Goal: Task Accomplishment & Management: Manage account settings

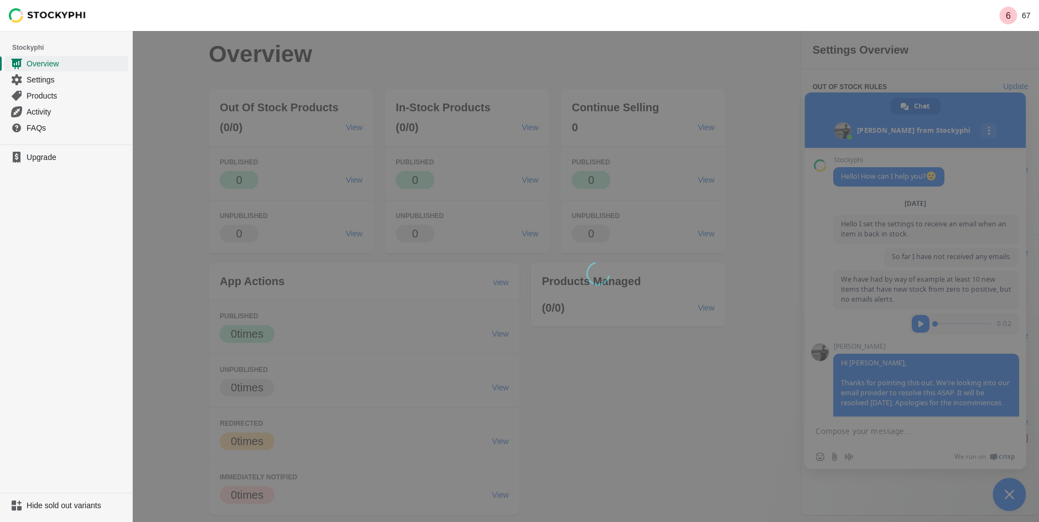
scroll to position [1064, 0]
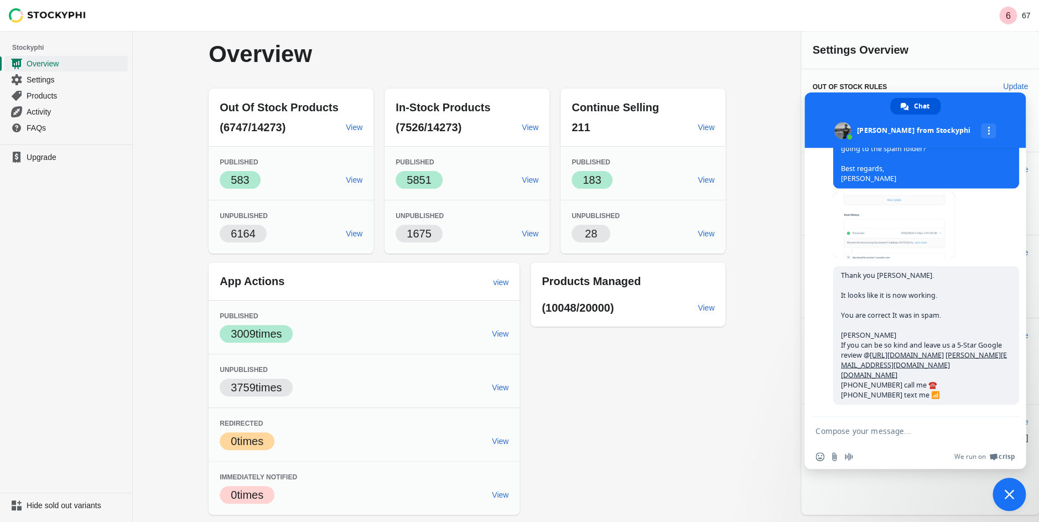
click at [1014, 491] on span "Close chat" at bounding box center [1009, 493] width 33 height 33
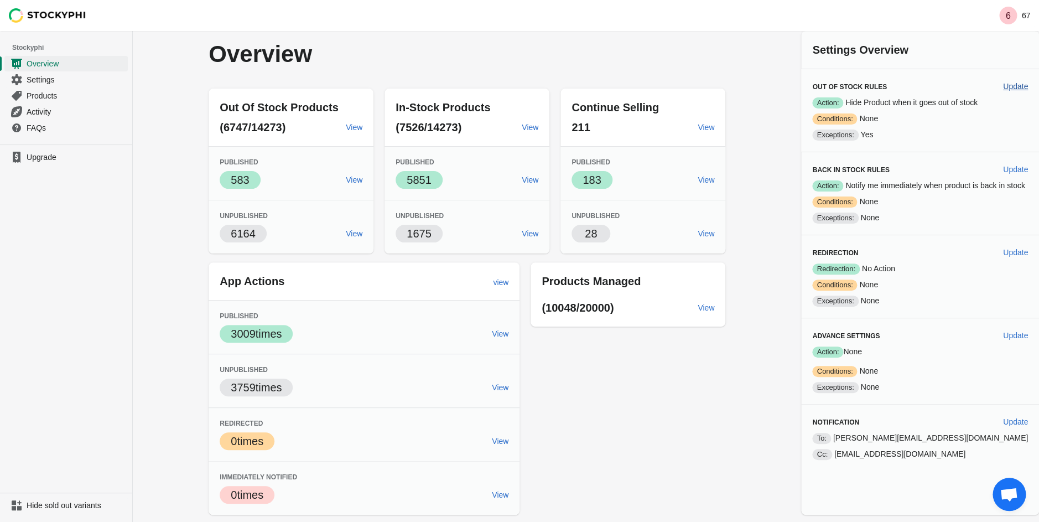
click at [1027, 86] on span "Update" at bounding box center [1015, 86] width 25 height 9
select select "hours"
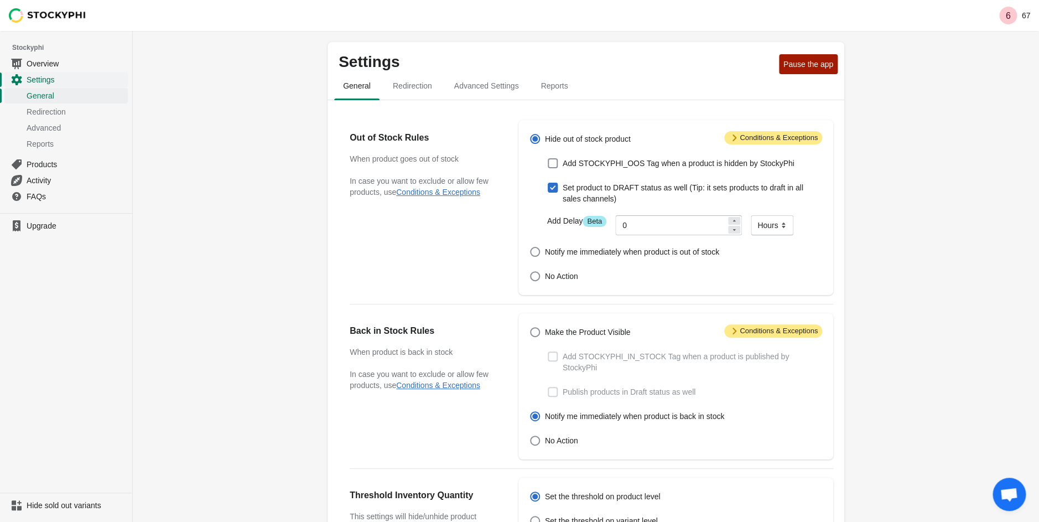
click at [46, 79] on span "Settings" at bounding box center [76, 79] width 99 height 11
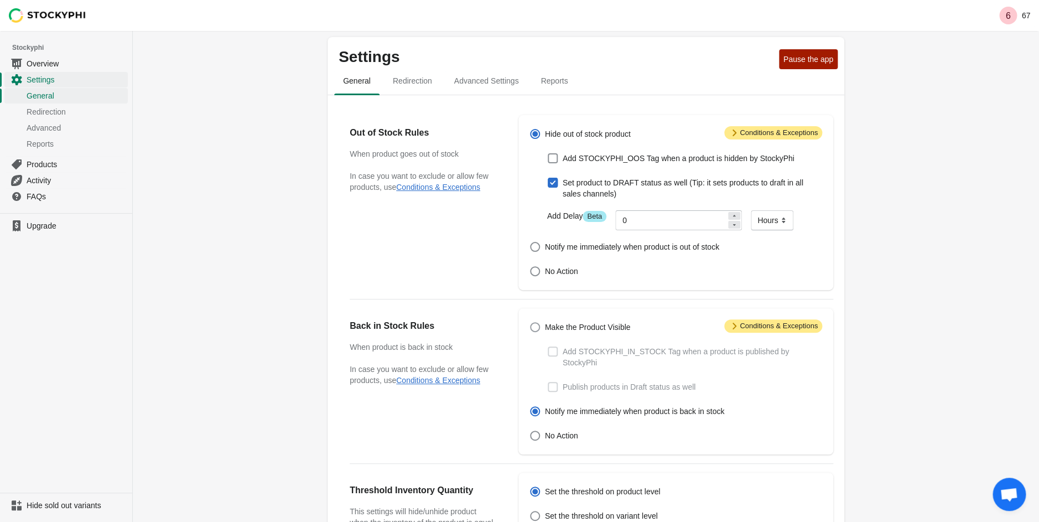
click at [533, 330] on span at bounding box center [535, 327] width 10 height 10
click at [531, 323] on input "Make the Product Visible" at bounding box center [530, 322] width 1 height 1
radio input "true"
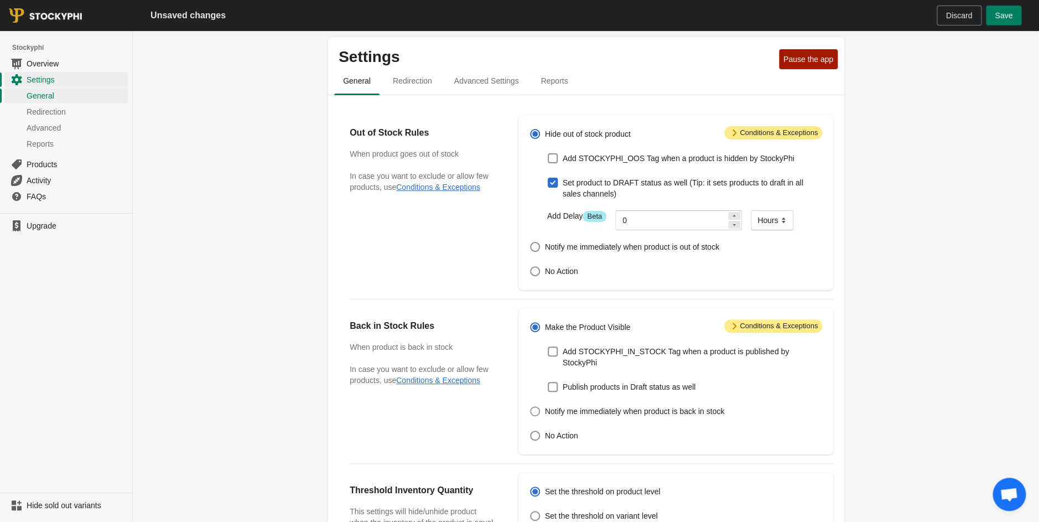
click at [538, 411] on span at bounding box center [535, 411] width 10 height 10
click at [531, 407] on input "Notify me immediately when product is back in stock" at bounding box center [530, 406] width 1 height 1
radio input "true"
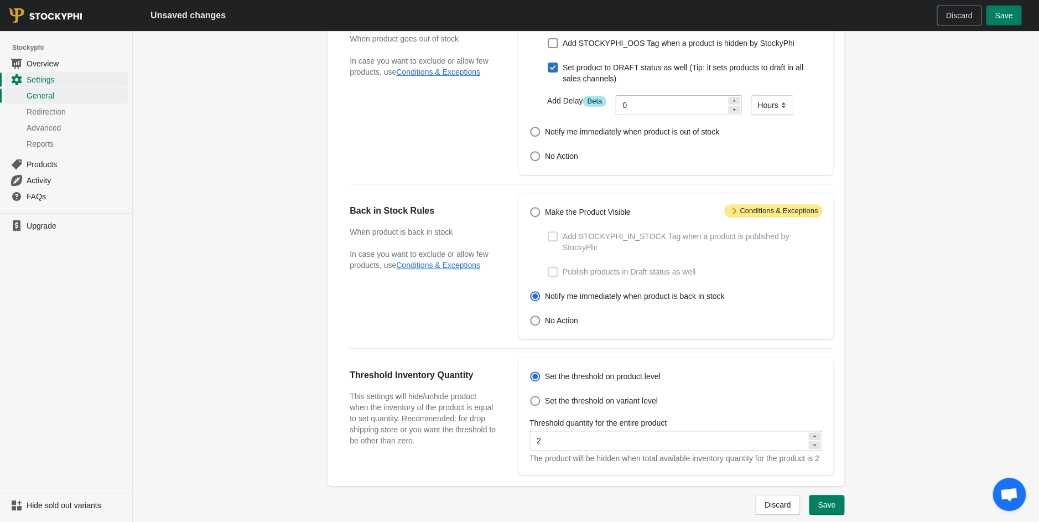
scroll to position [119, 0]
click at [740, 217] on span "Attention Conditions & Exceptions" at bounding box center [773, 211] width 98 height 13
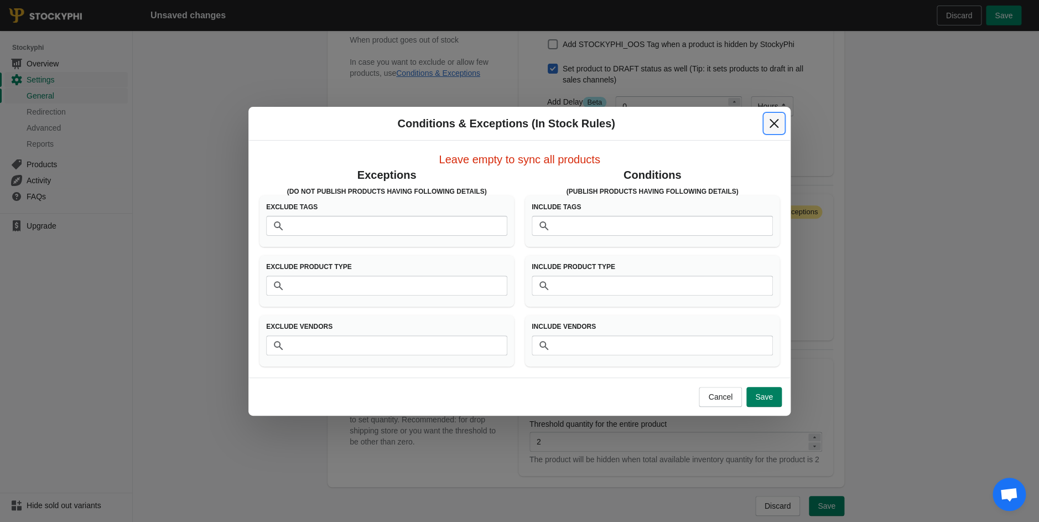
click at [777, 128] on icon "Close" at bounding box center [774, 123] width 11 height 11
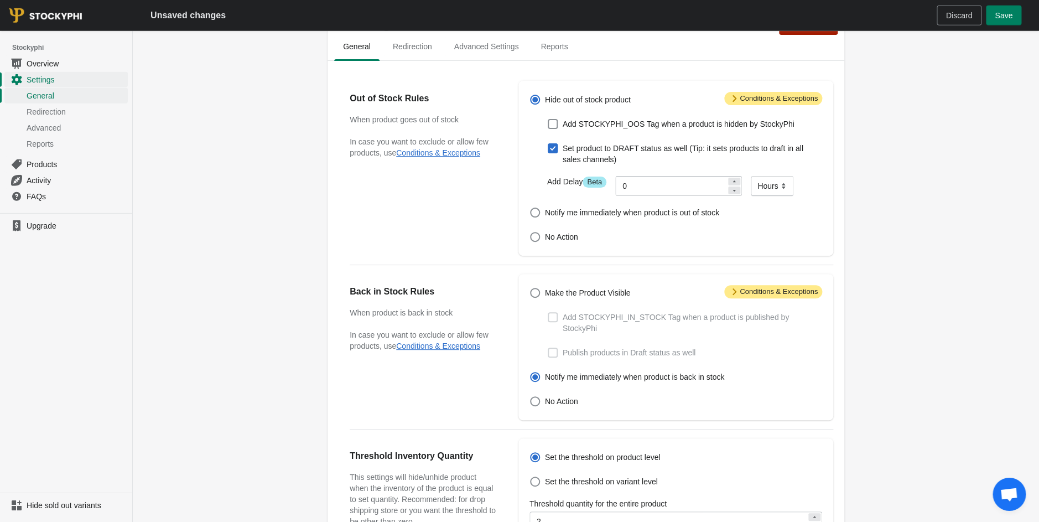
scroll to position [0, 0]
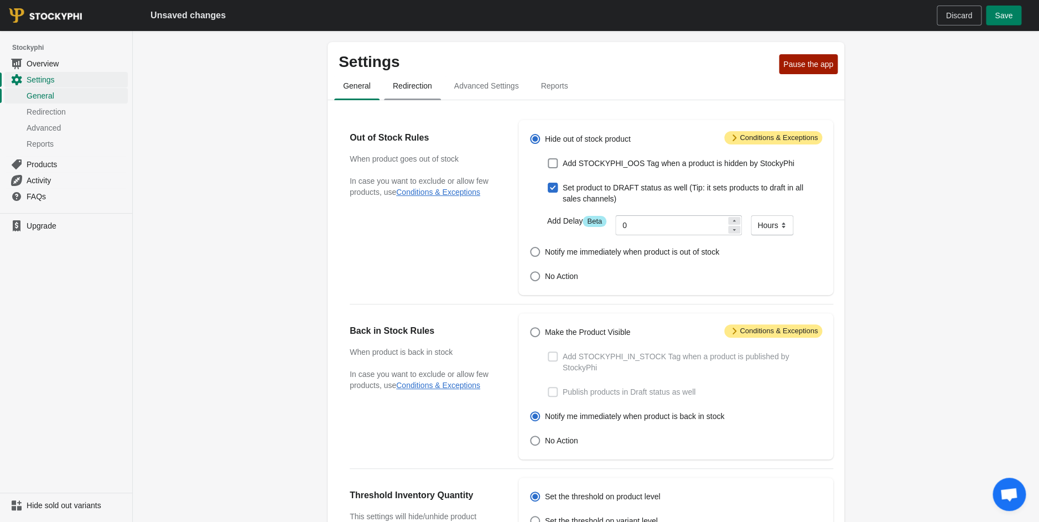
click at [401, 86] on span "Redirection" at bounding box center [412, 86] width 57 height 20
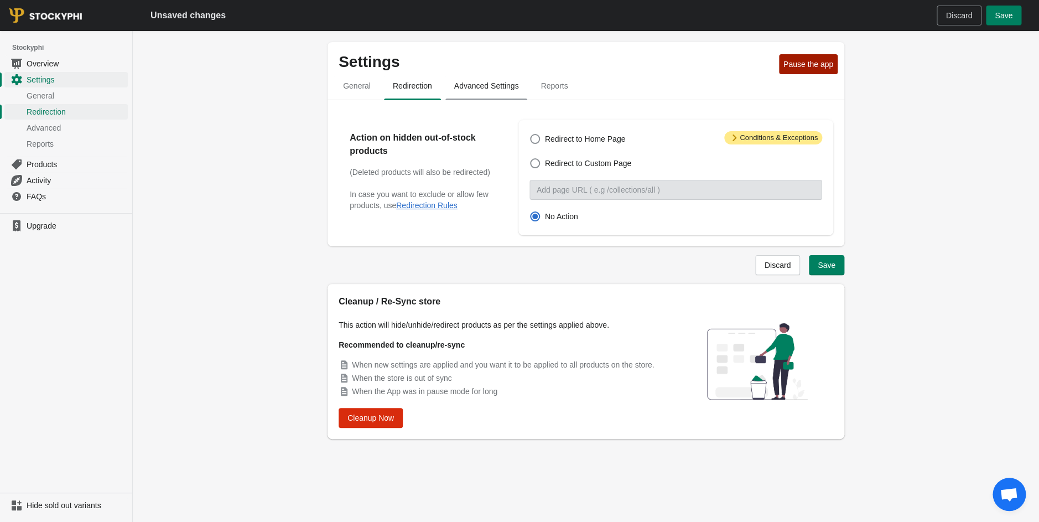
click at [466, 89] on span "Advanced Settings" at bounding box center [486, 86] width 82 height 20
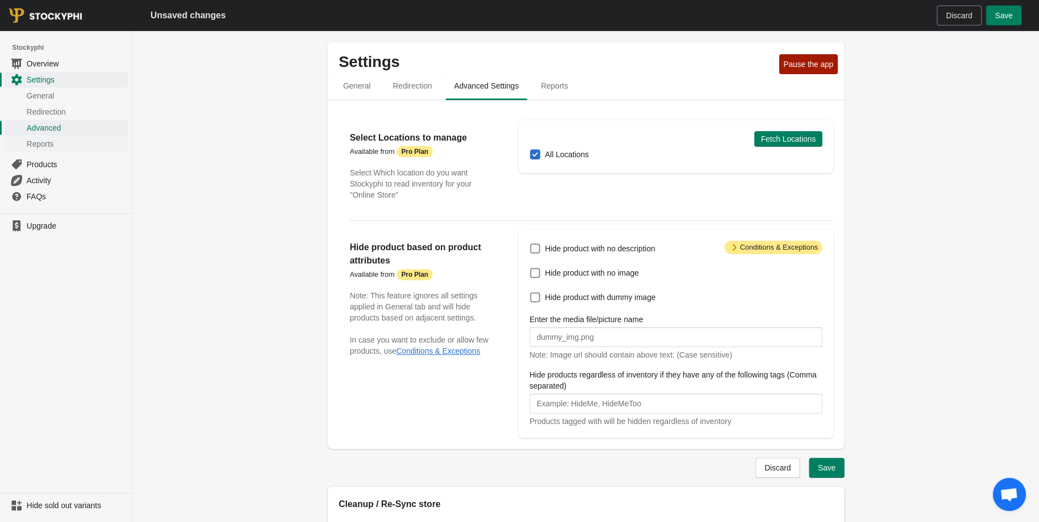
click at [41, 147] on span "Reports" at bounding box center [76, 143] width 99 height 11
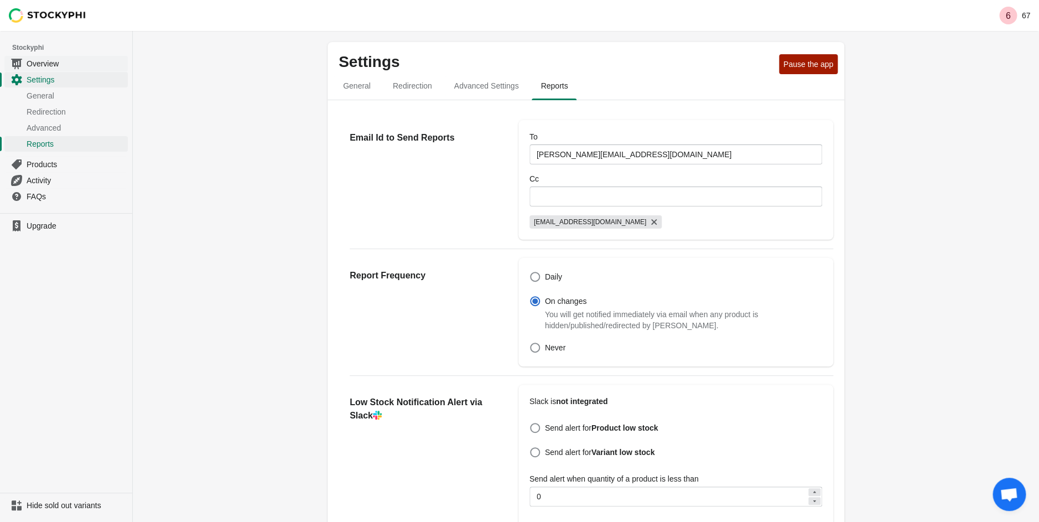
click at [40, 66] on span "Overview" at bounding box center [76, 63] width 99 height 11
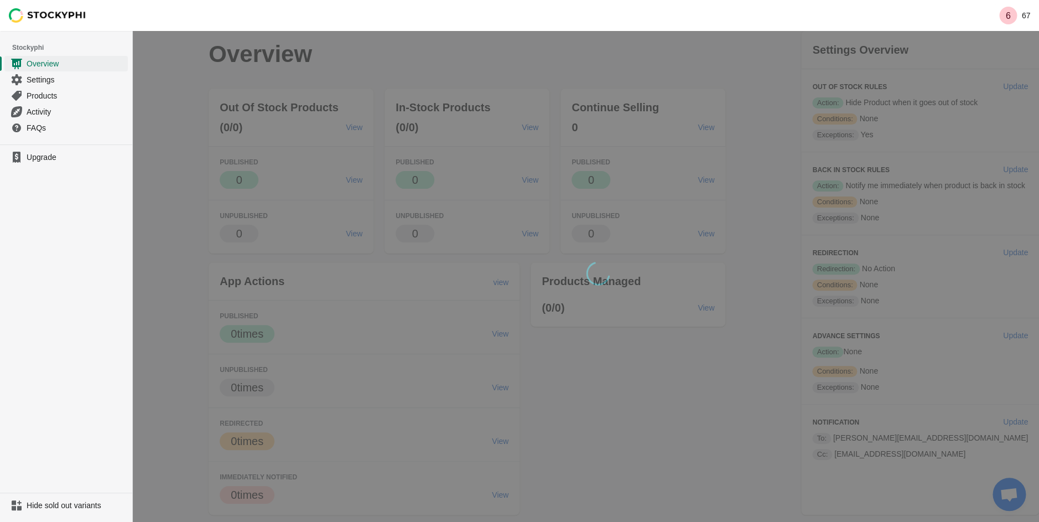
scroll to position [1064, 0]
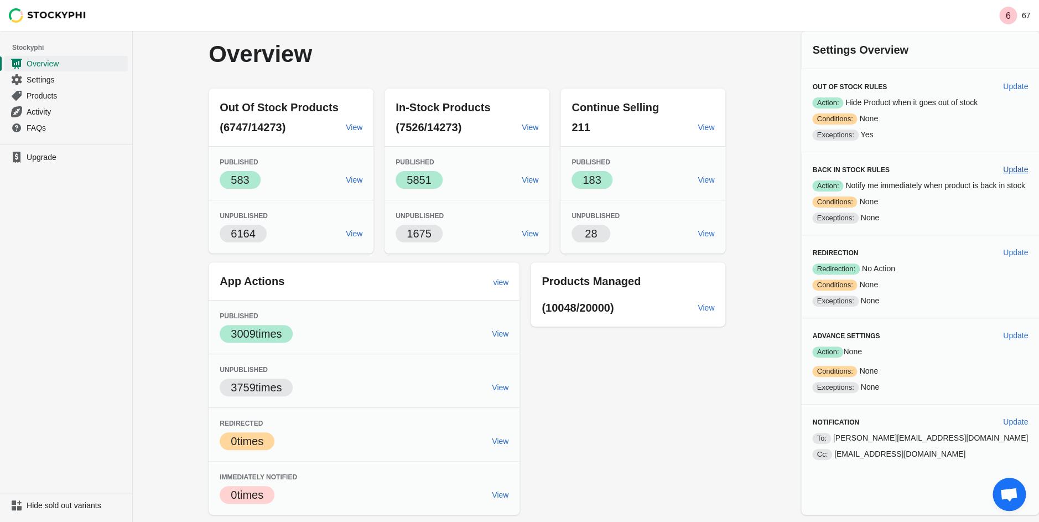
click at [1009, 168] on span "Update" at bounding box center [1015, 169] width 25 height 9
select select "hours"
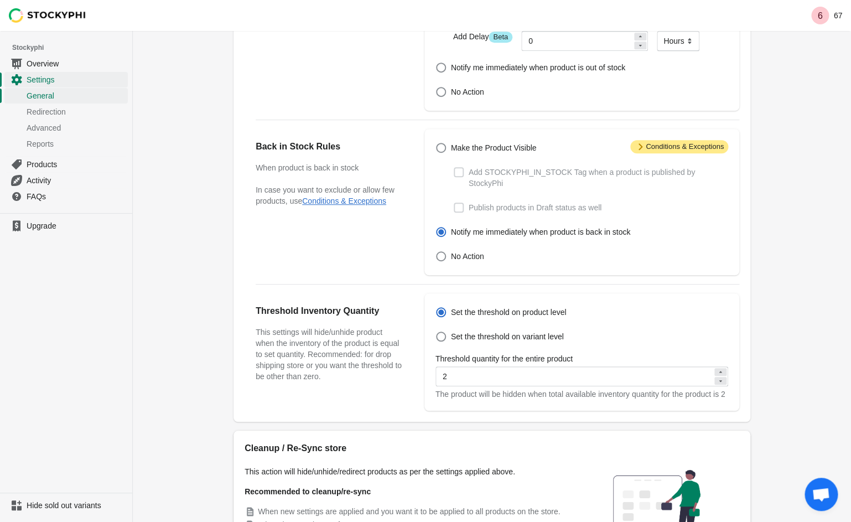
scroll to position [185, 0]
click at [148, 178] on div "Settings Pause the app General Redirection Advanced Settings Reports General Re…" at bounding box center [492, 234] width 718 height 776
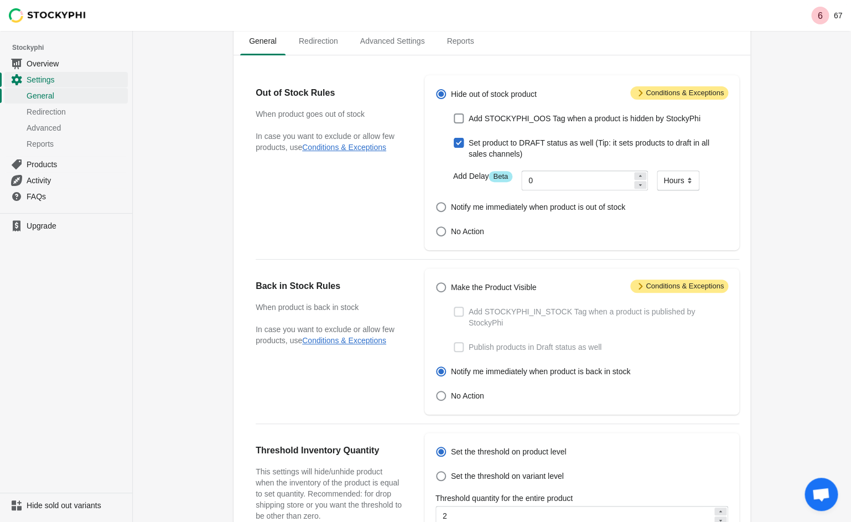
scroll to position [0, 0]
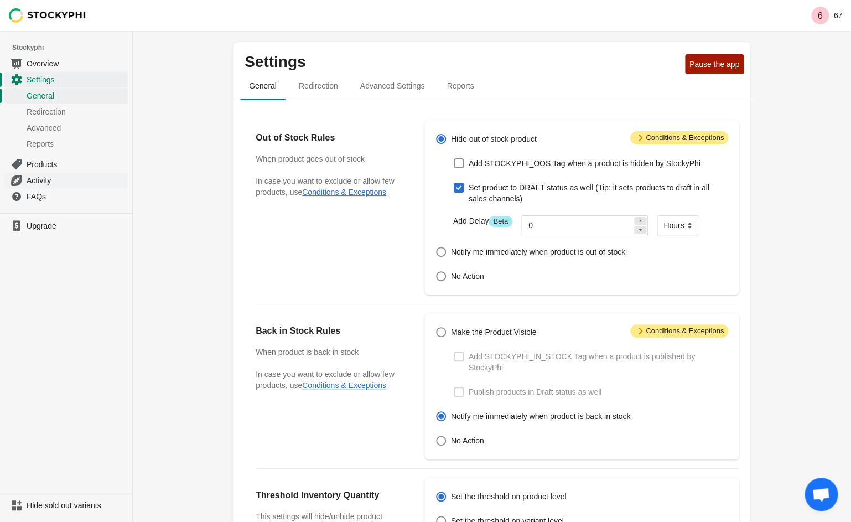
click at [48, 181] on span "Activity" at bounding box center [76, 180] width 99 height 11
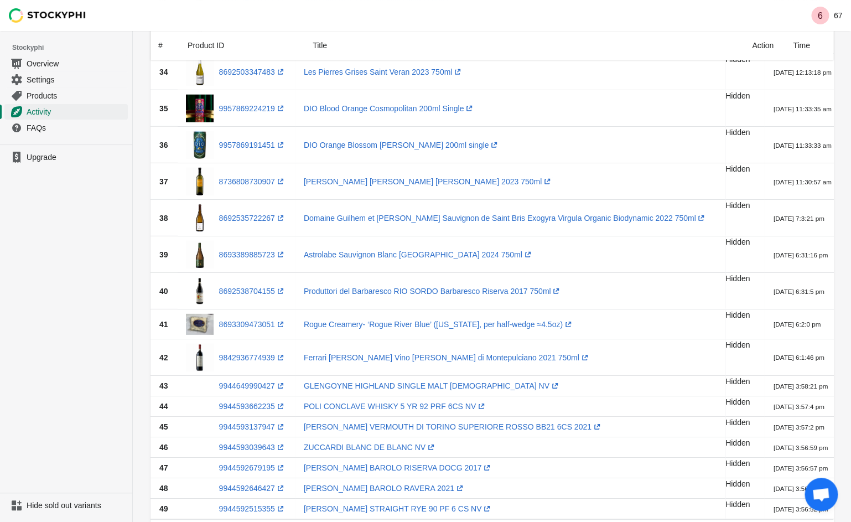
scroll to position [1385, 0]
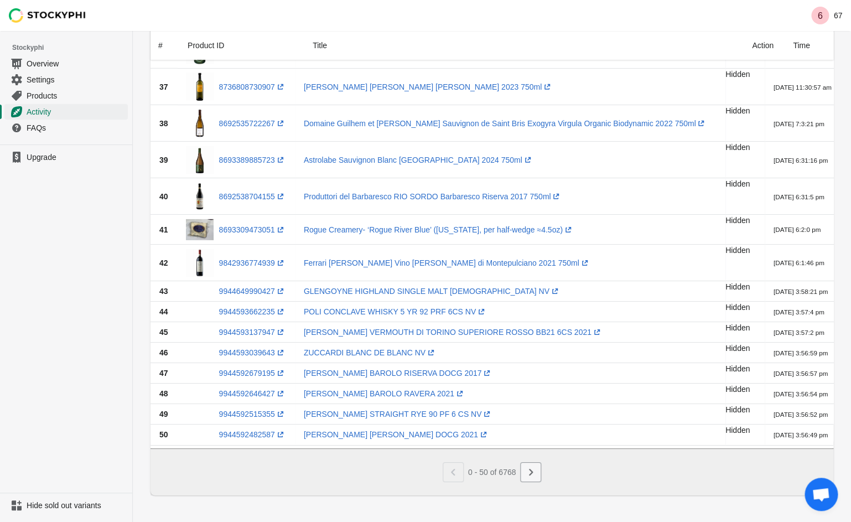
click at [541, 475] on button "Next" at bounding box center [530, 472] width 21 height 20
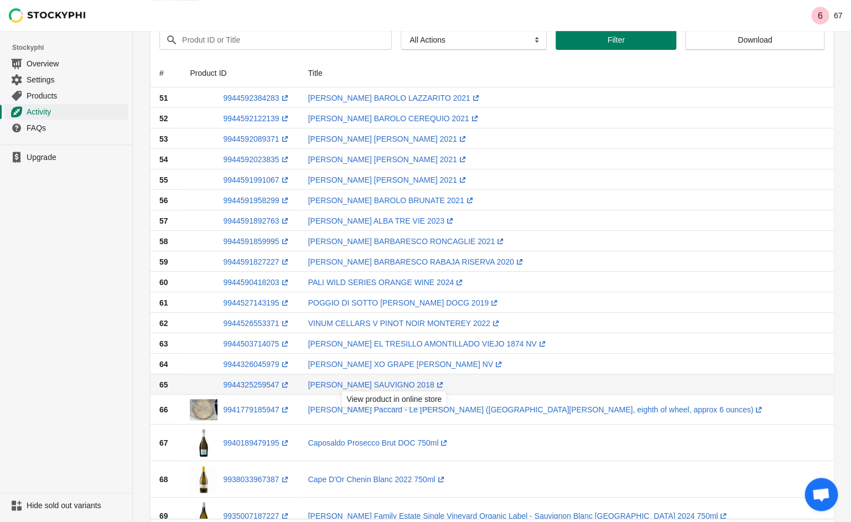
scroll to position [0, 0]
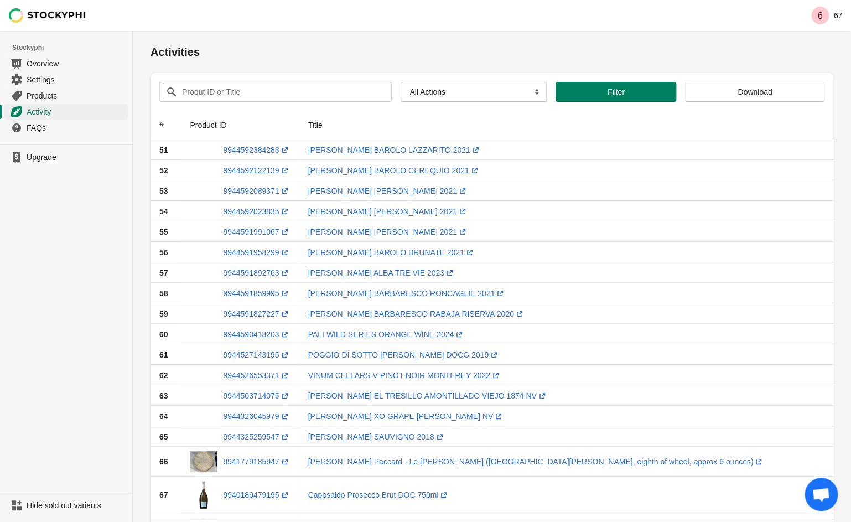
select select "send_notification"
click option "Send Notification" at bounding box center [0, 0] width 0 height 0
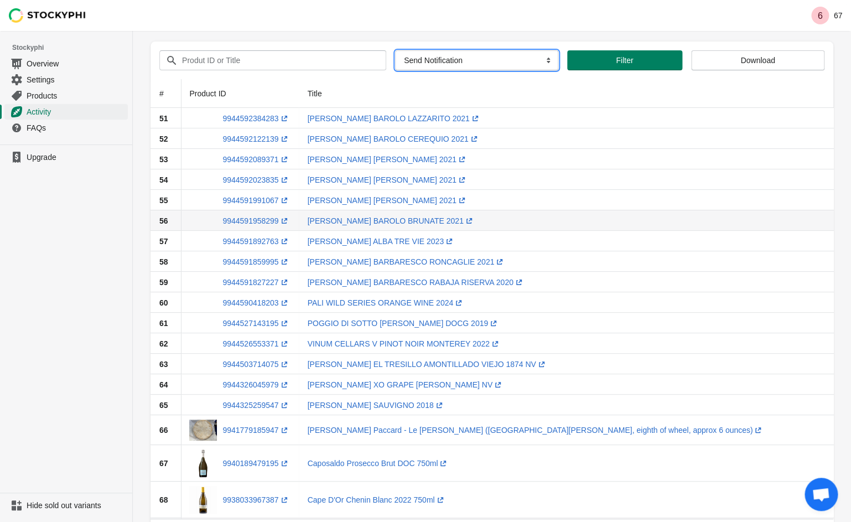
scroll to position [0, 0]
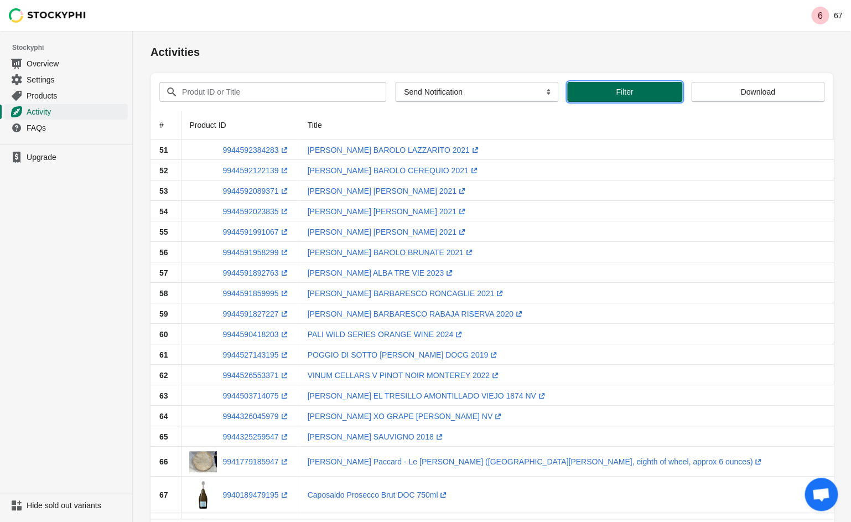
click at [610, 95] on span "Filter" at bounding box center [624, 91] width 97 height 9
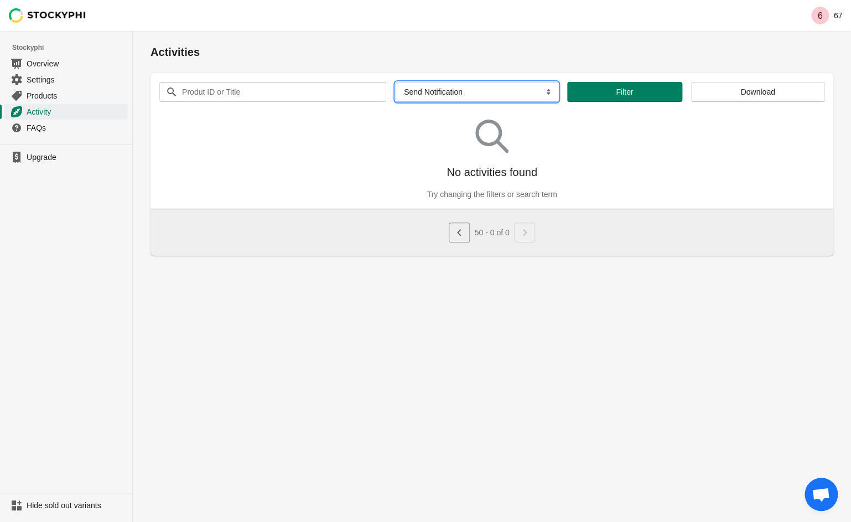
select select
click option "All Actions" at bounding box center [0, 0] width 0 height 0
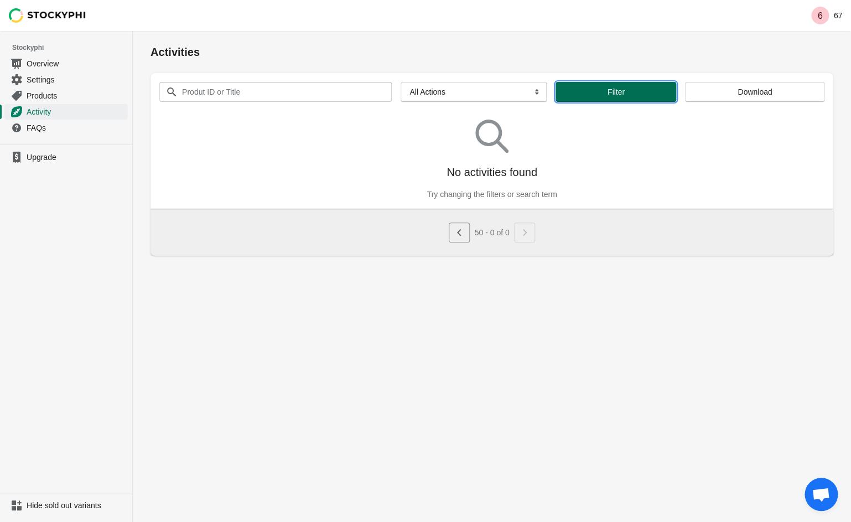
click at [616, 98] on button "Filter" at bounding box center [615, 92] width 121 height 20
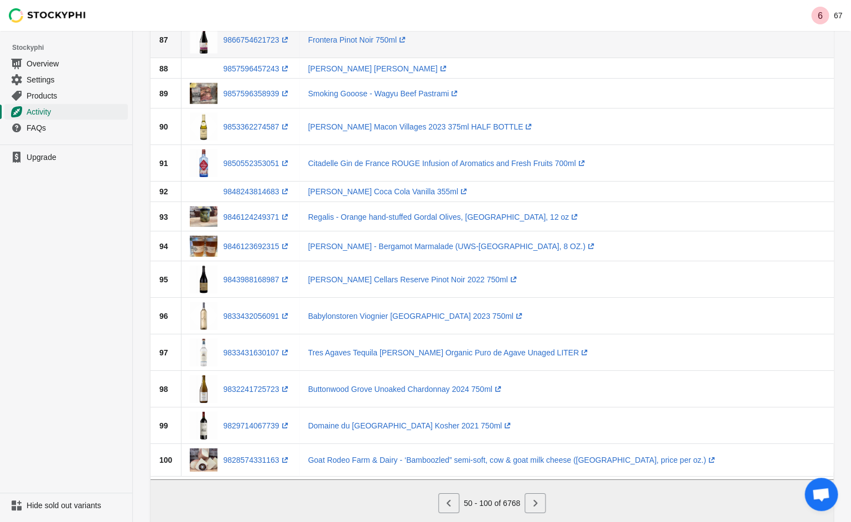
scroll to position [1196, 0]
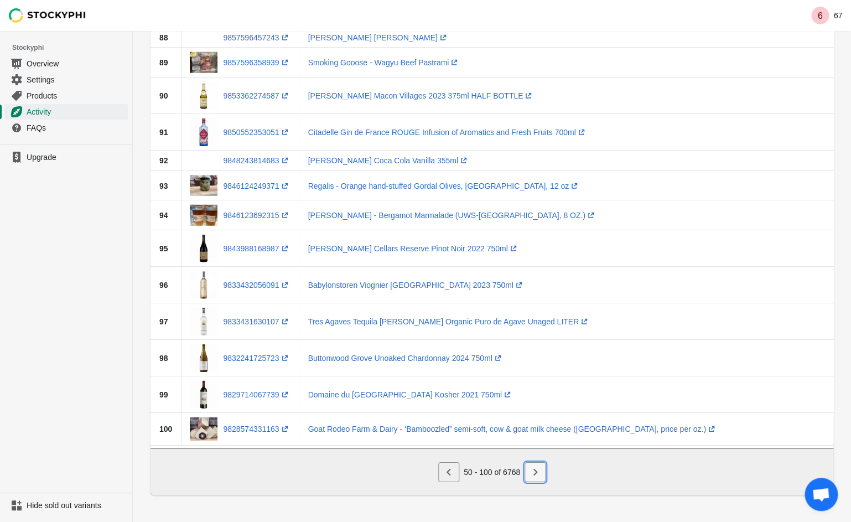
click at [536, 469] on icon "Next" at bounding box center [534, 471] width 11 height 11
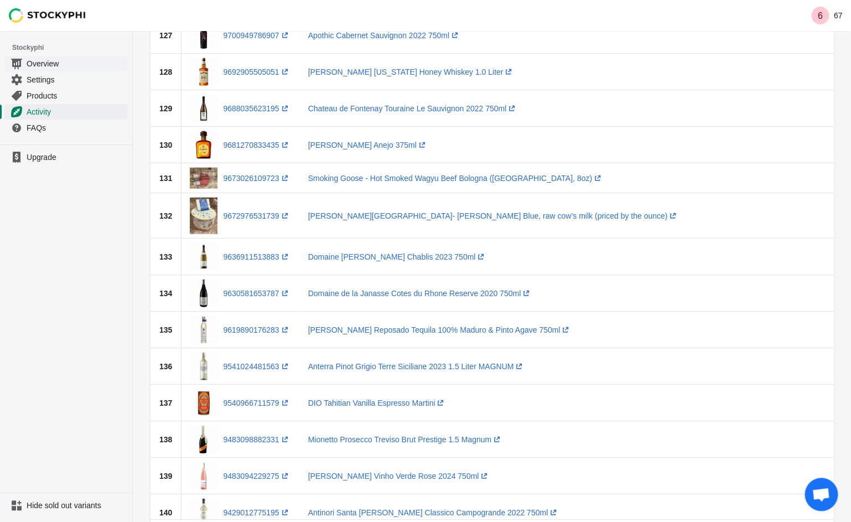
scroll to position [1080, 0]
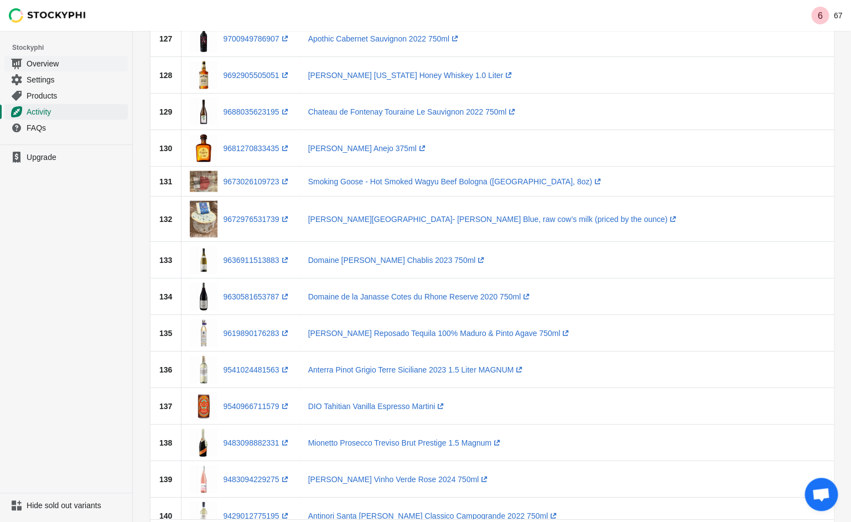
click at [30, 71] on link "Overview" at bounding box center [65, 63] width 123 height 16
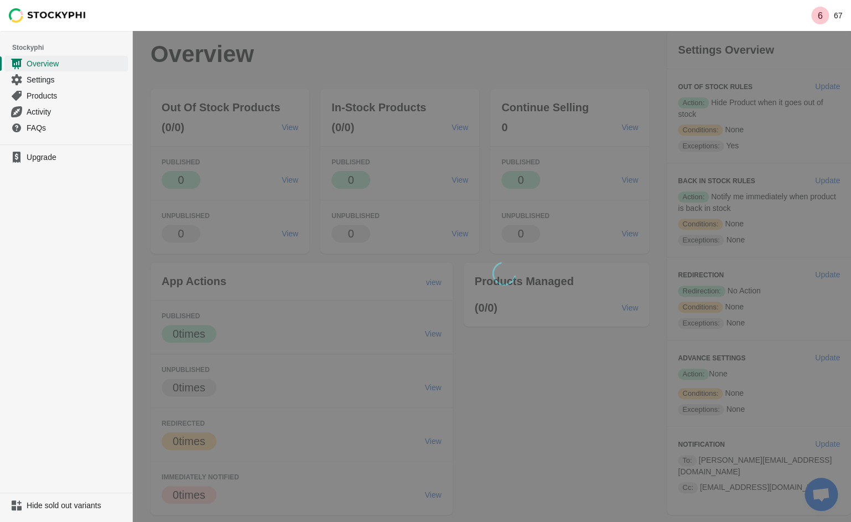
scroll to position [1064, 0]
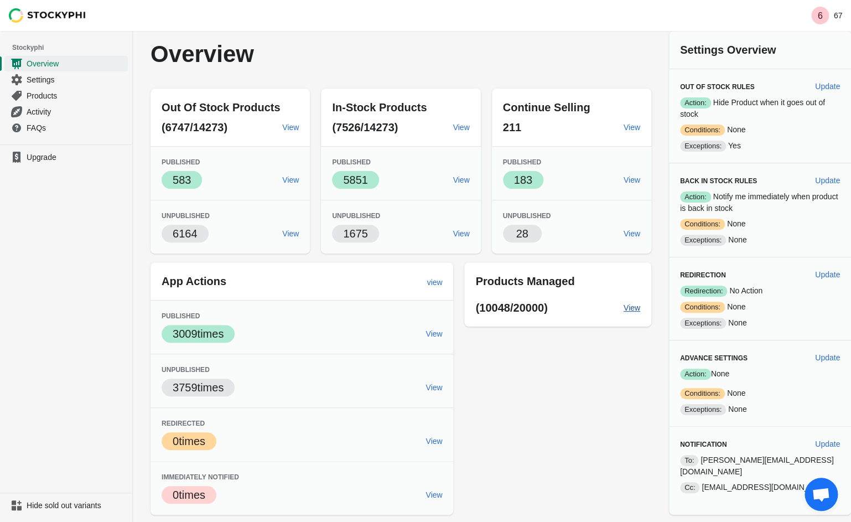
click at [625, 315] on link "View" at bounding box center [631, 308] width 25 height 20
click at [818, 274] on span "Update" at bounding box center [827, 274] width 25 height 9
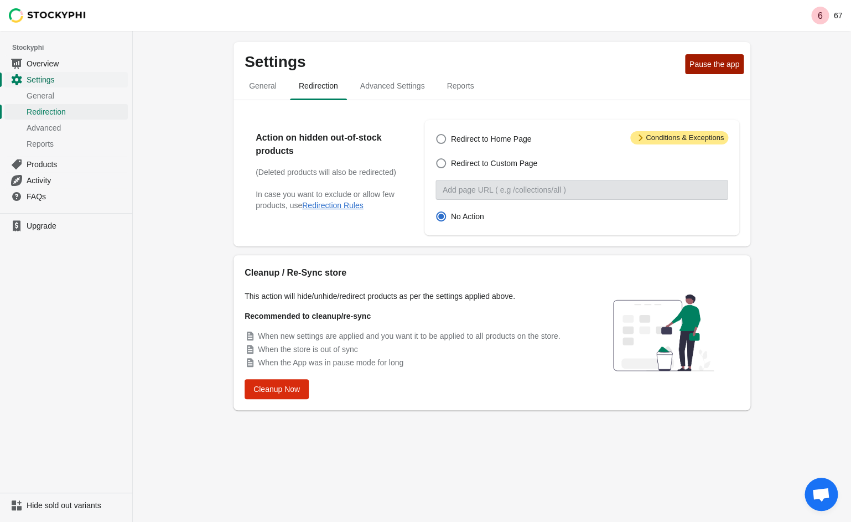
click at [19, 82] on icon "Navigation" at bounding box center [17, 79] width 11 height 11
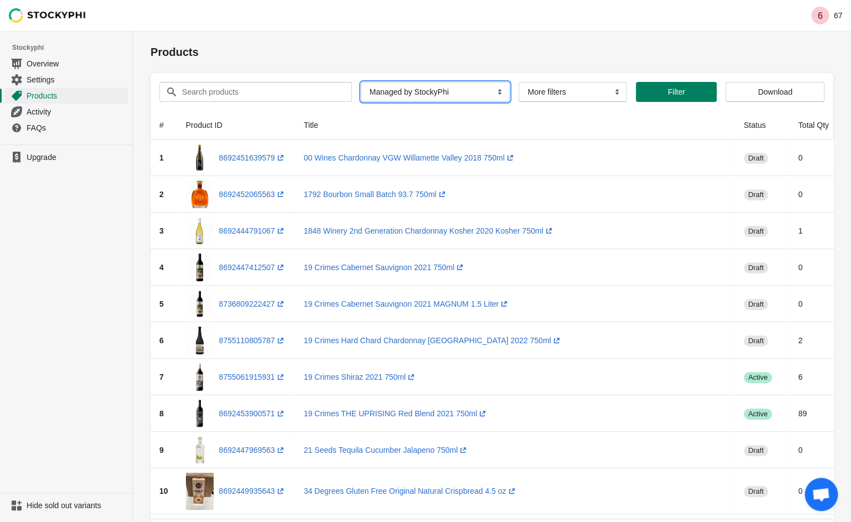
click at [361, 82] on select "All Products InStock InStock Published InStock Un-Published OOS OOS Published O…" at bounding box center [435, 92] width 149 height 20
select select "instock"
click option "InStock" at bounding box center [0, 0] width 0 height 0
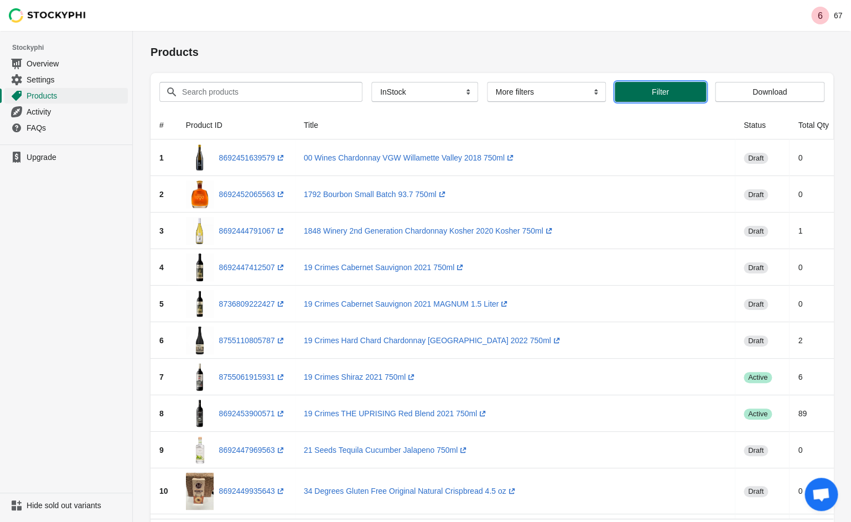
click at [641, 95] on span "Filter" at bounding box center [661, 91] width 74 height 9
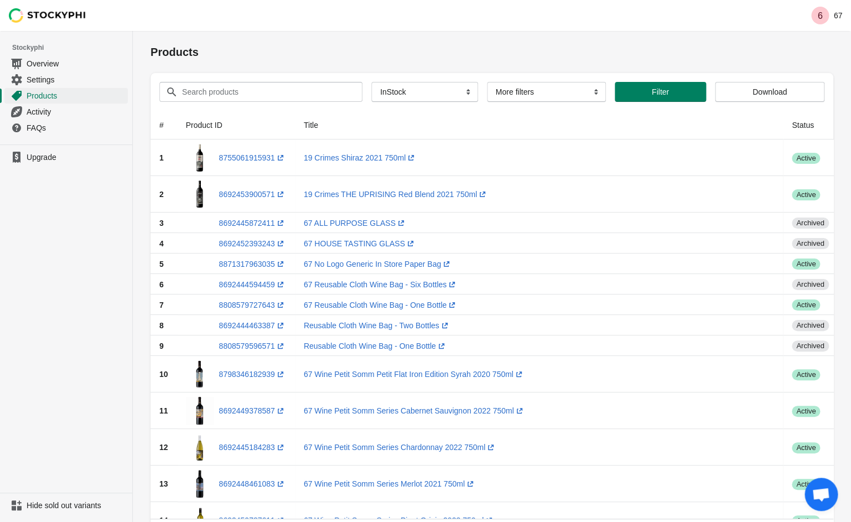
scroll to position [1100, 0]
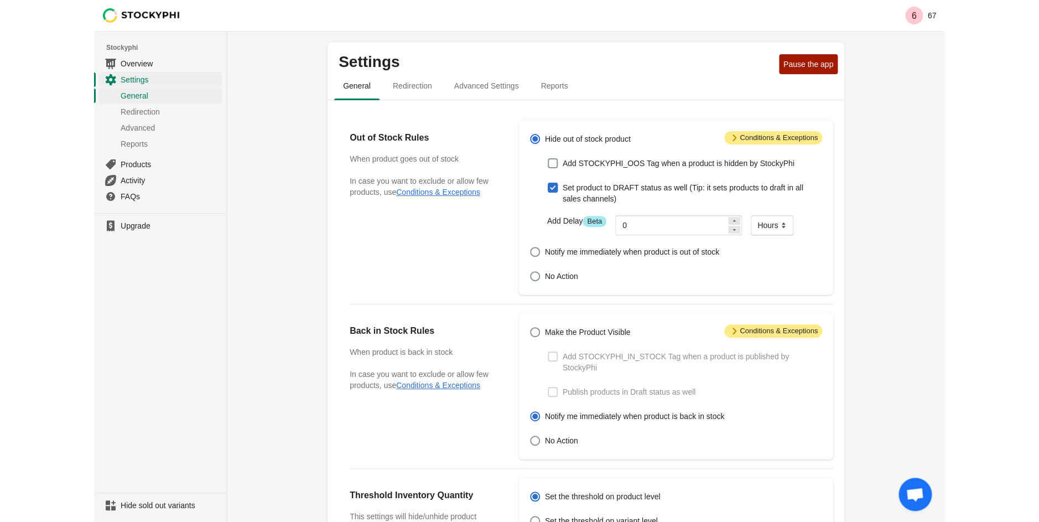
scroll to position [1064, 0]
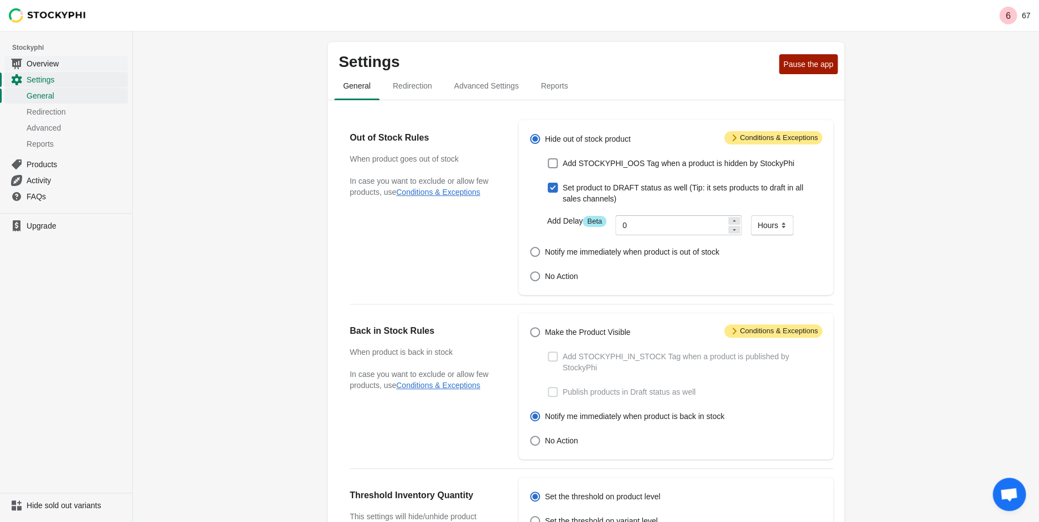
click at [50, 61] on span "Overview" at bounding box center [76, 63] width 99 height 11
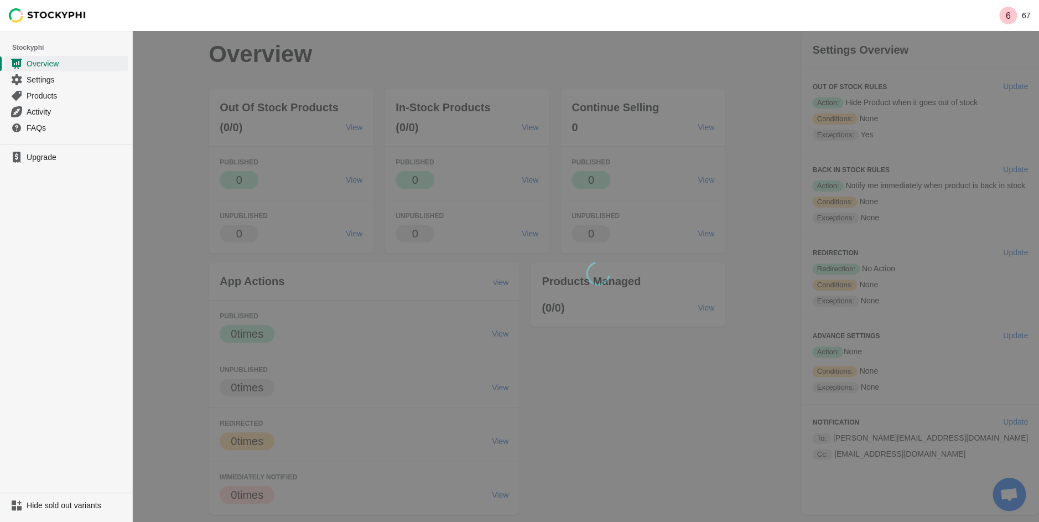
scroll to position [1064, 0]
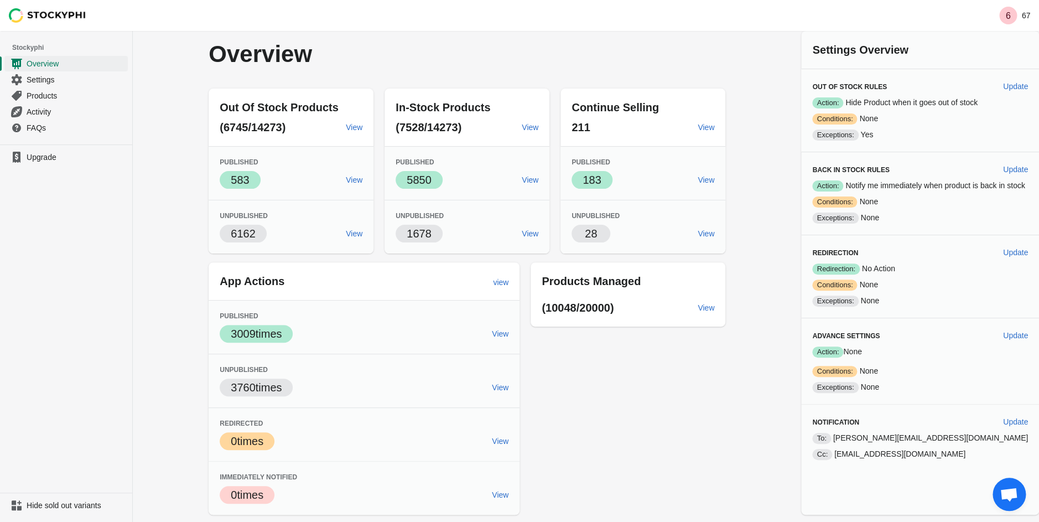
click at [645, 306] on p "(10048/20000)" at bounding box center [615, 307] width 147 height 15
click at [703, 309] on span "View" at bounding box center [706, 307] width 17 height 9
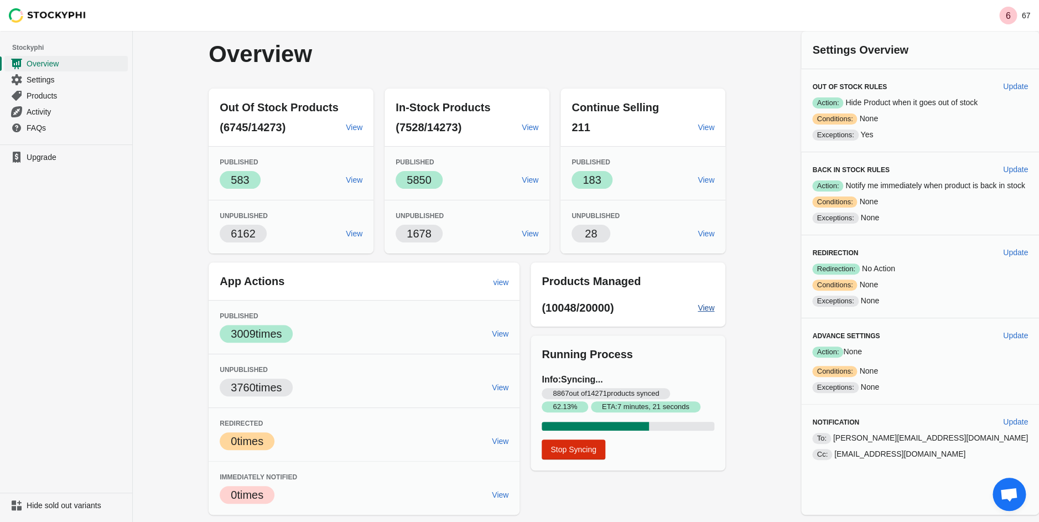
scroll to position [1100, 0]
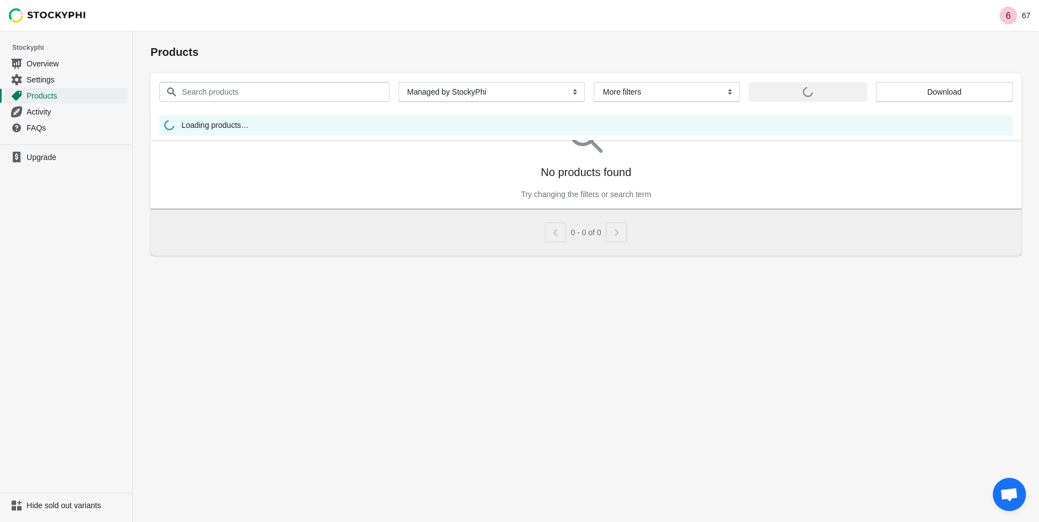
scroll to position [1064, 0]
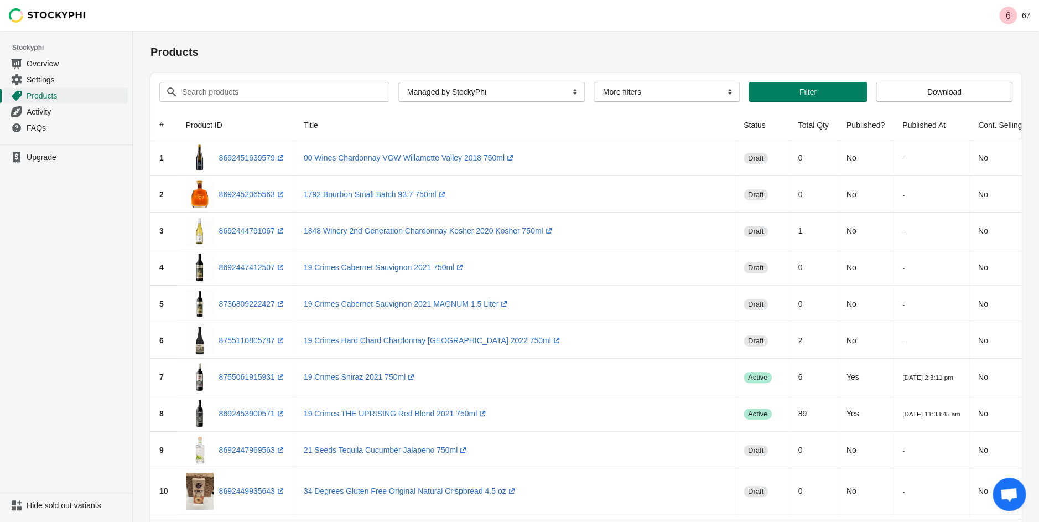
click at [40, 15] on img at bounding box center [47, 15] width 77 height 14
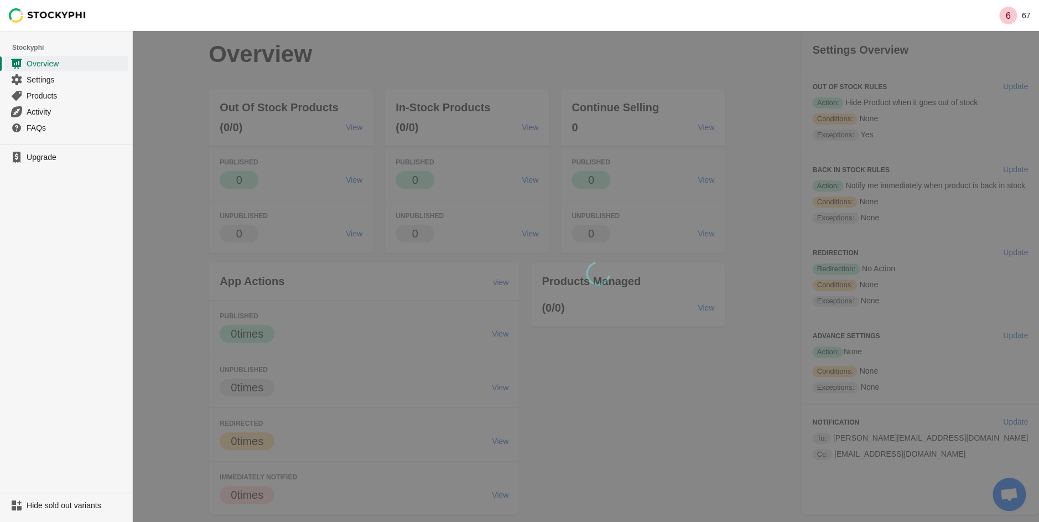
scroll to position [1064, 0]
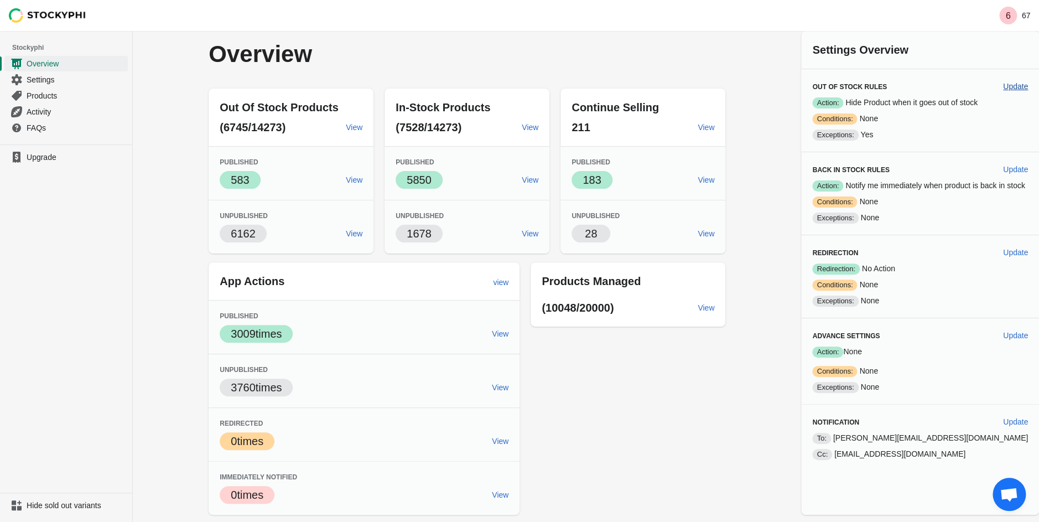
click at [1005, 87] on span "Update" at bounding box center [1015, 86] width 25 height 9
select select "hours"
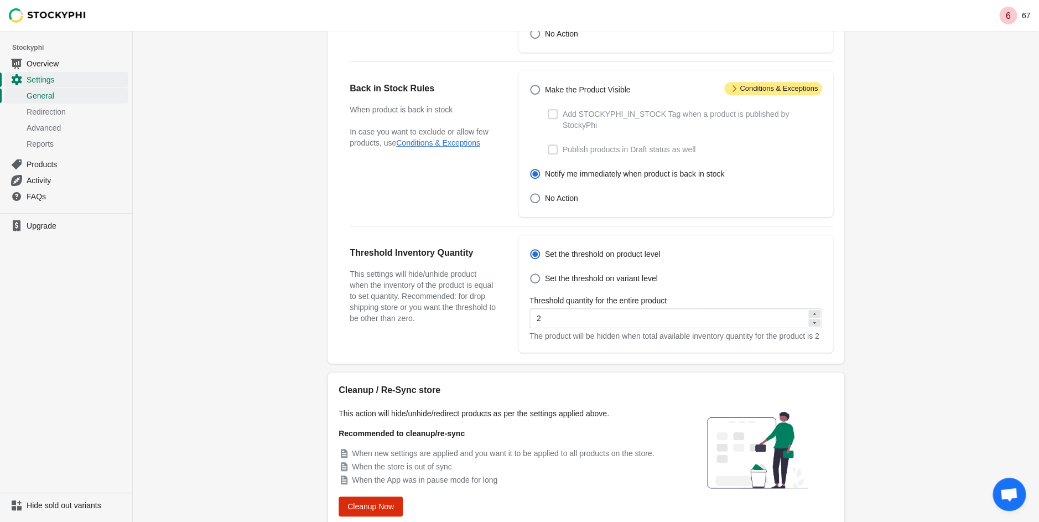
scroll to position [297, 0]
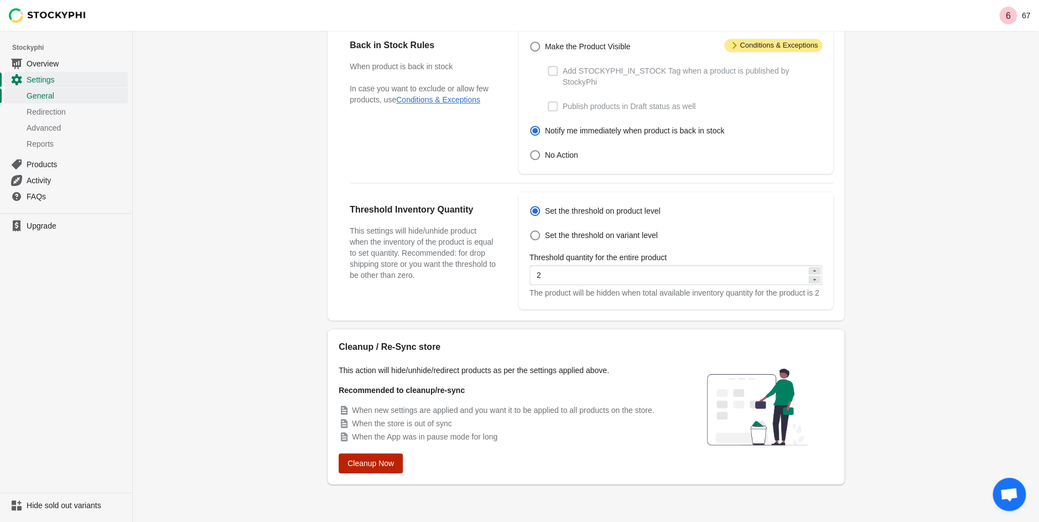
click at [384, 470] on button "Cleanup Now" at bounding box center [371, 463] width 64 height 20
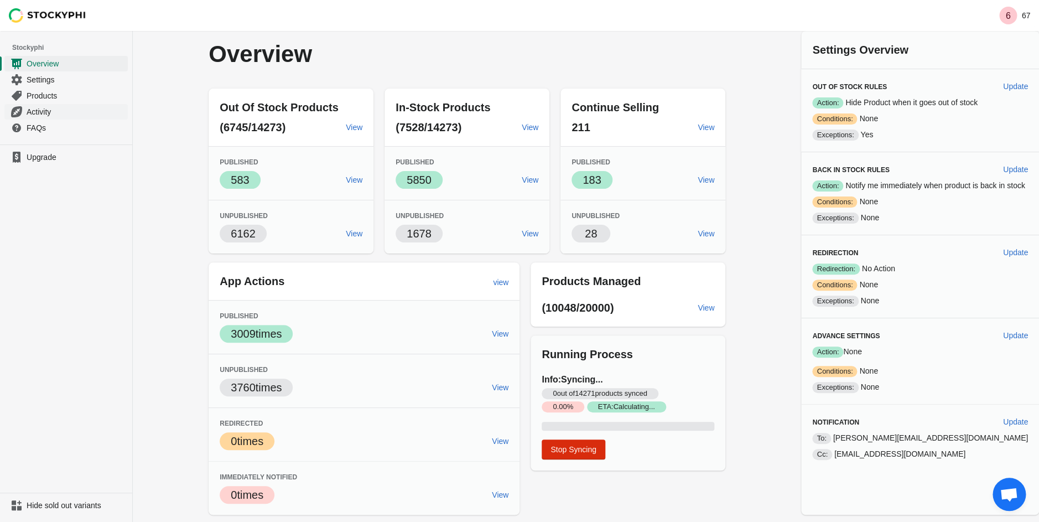
click at [50, 112] on span "Activity" at bounding box center [76, 111] width 99 height 11
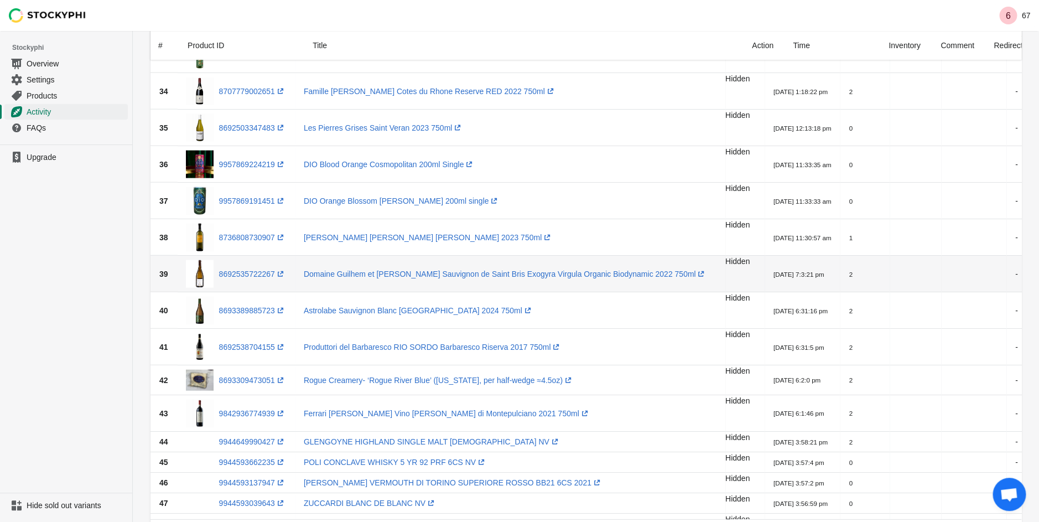
scroll to position [1265, 0]
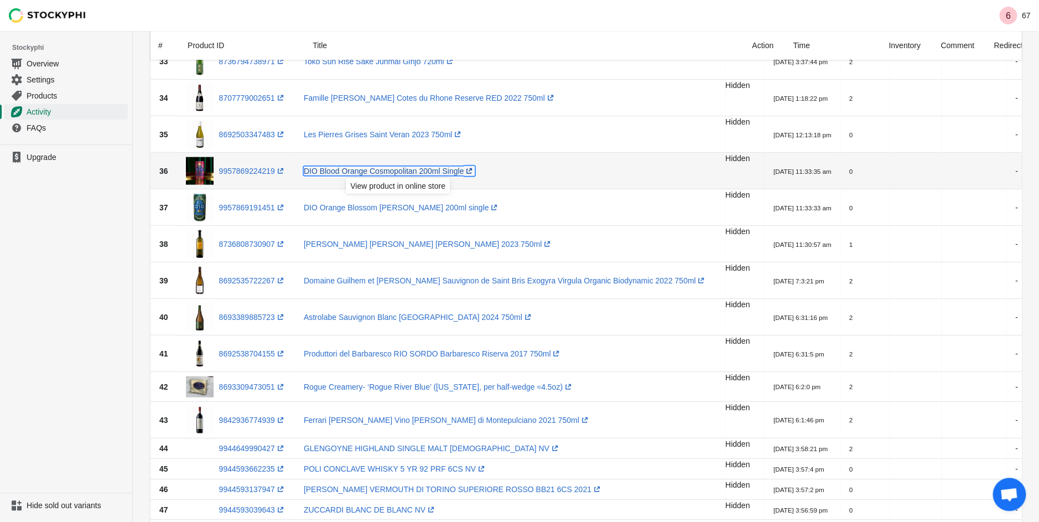
click at [392, 173] on link "DIO Blood Orange Cosmopolitan 200ml Single (opens a new window)" at bounding box center [390, 171] width 172 height 9
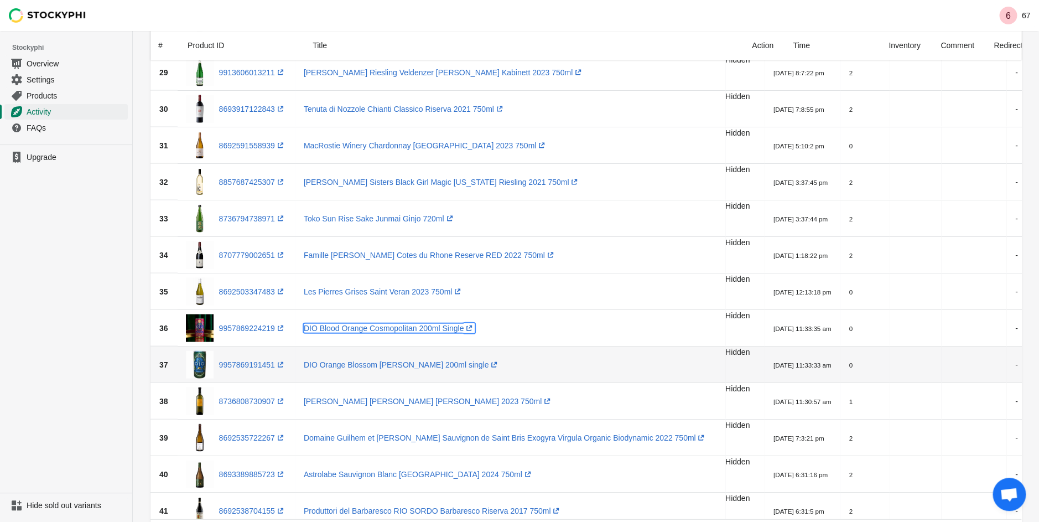
scroll to position [1112, 0]
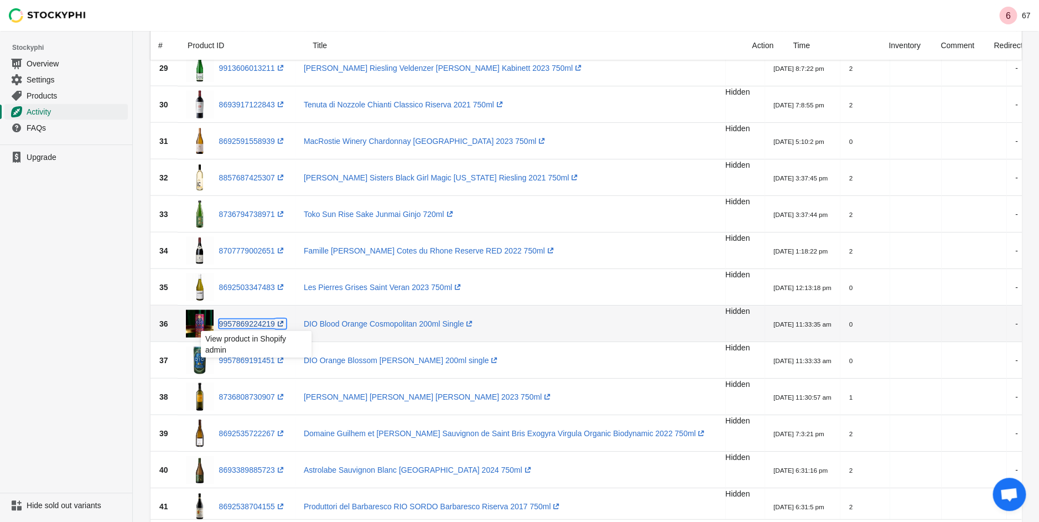
click at [246, 324] on link "9957869224219 (opens a new window)" at bounding box center [252, 323] width 67 height 9
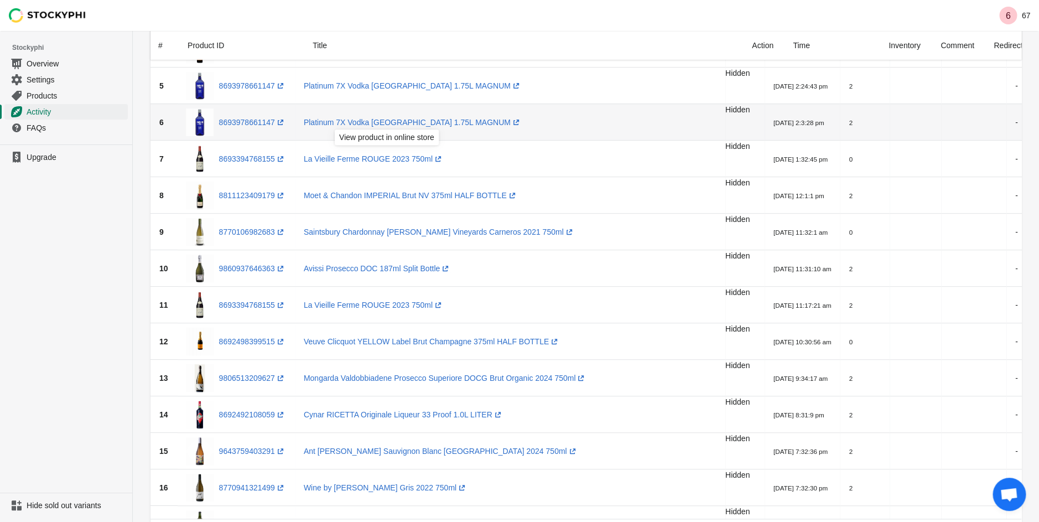
scroll to position [284, 0]
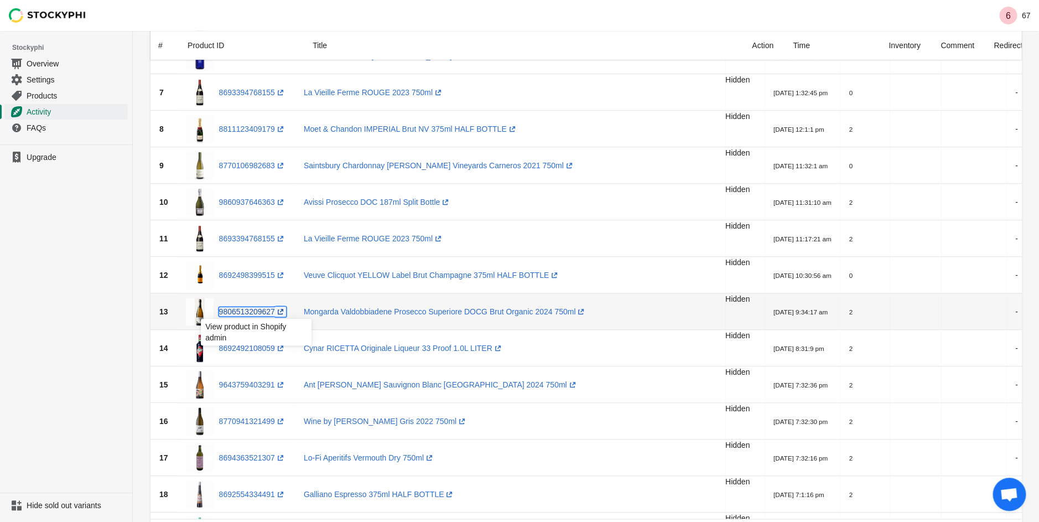
click at [240, 312] on link "9806513209627 (opens a new window)" at bounding box center [252, 311] width 67 height 9
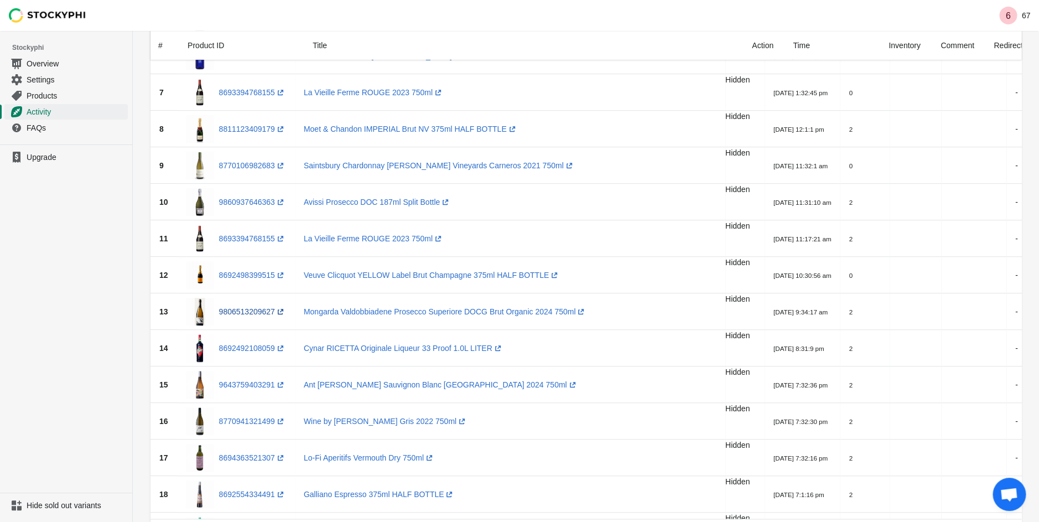
scroll to position [1100, 0]
